Goal: Task Accomplishment & Management: Manage account settings

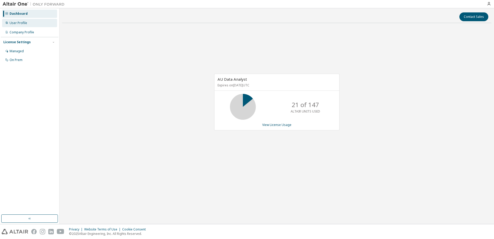
click at [36, 25] on div "User Profile" at bounding box center [29, 23] width 55 height 8
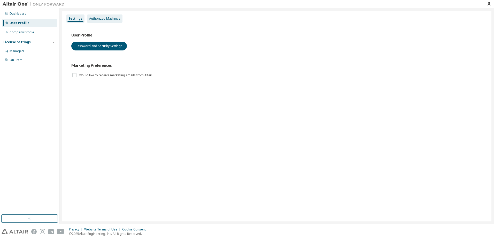
click at [102, 17] on div "Authorized Machines" at bounding box center [104, 19] width 31 height 4
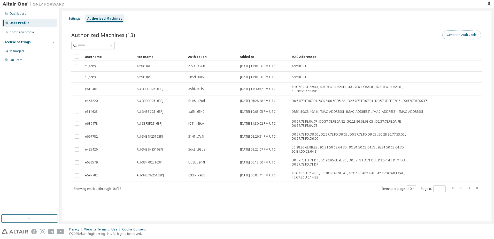
click at [467, 34] on button "Generate Auth Code" at bounding box center [461, 34] width 39 height 9
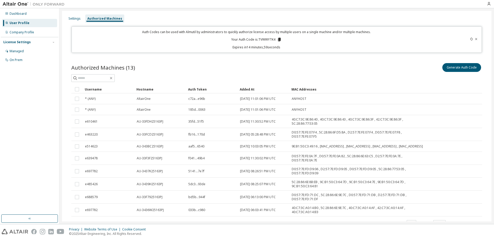
click at [278, 38] on icon at bounding box center [279, 40] width 3 height 4
